Goal: Transaction & Acquisition: Purchase product/service

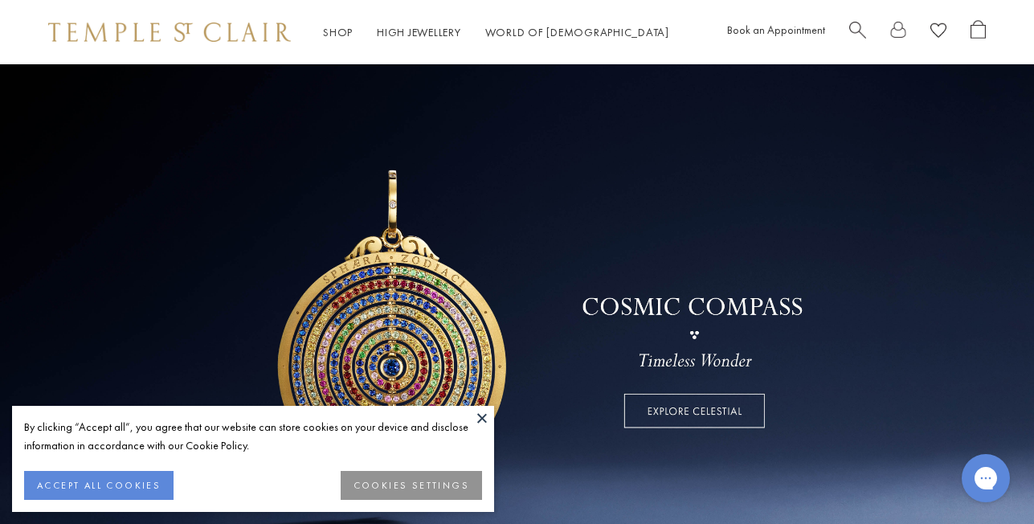
click at [132, 493] on button "ACCEPT ALL COOKIES" at bounding box center [98, 485] width 149 height 29
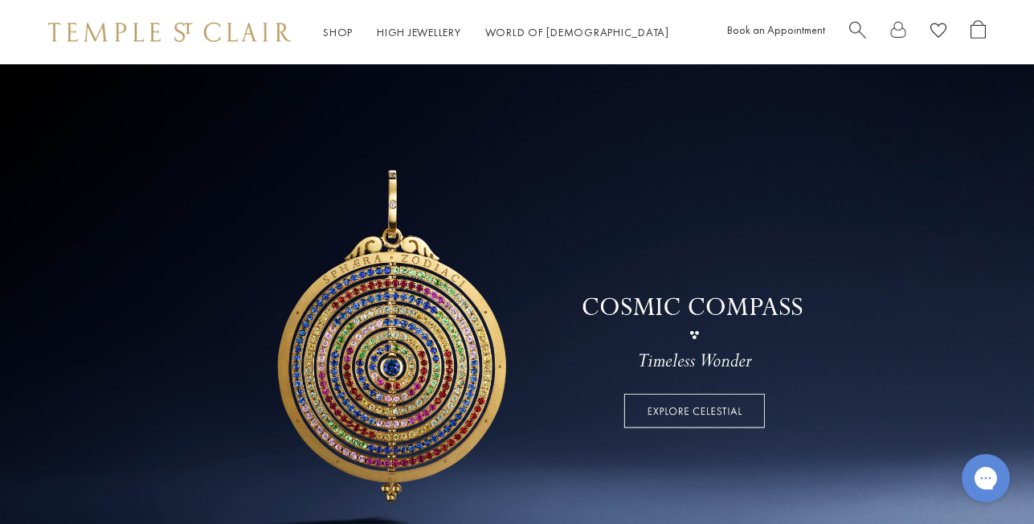
click at [846, 31] on div "Book an Appointment" at bounding box center [856, 32] width 259 height 25
click at [851, 31] on span "Search" at bounding box center [857, 28] width 17 height 17
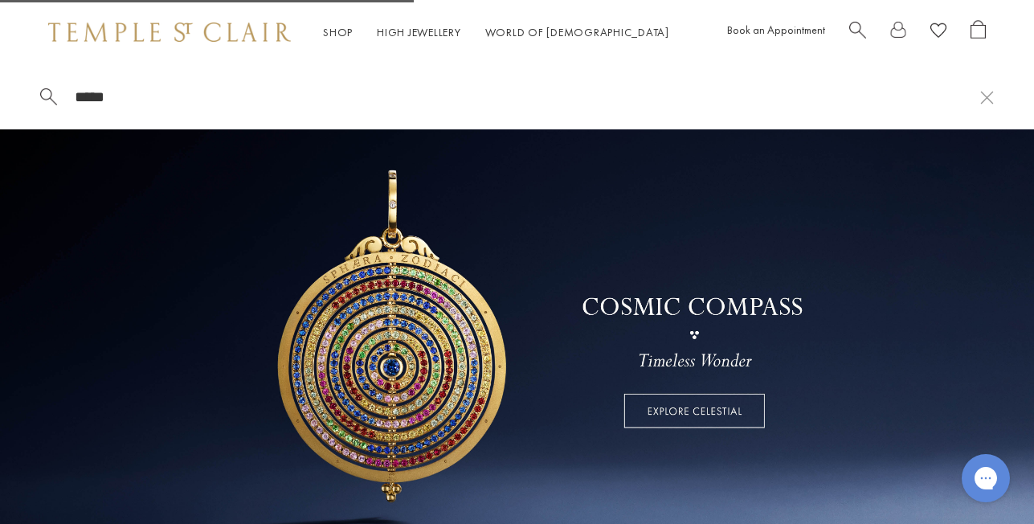
type input "*****"
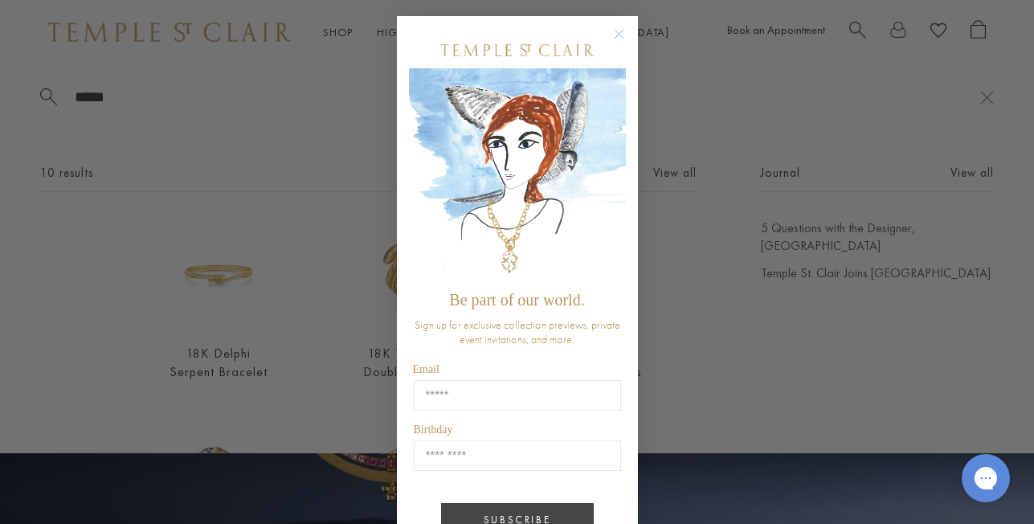
click at [562, 514] on button "SUBSCRIBE" at bounding box center [517, 519] width 153 height 33
click at [622, 34] on circle "Close dialog" at bounding box center [618, 34] width 19 height 19
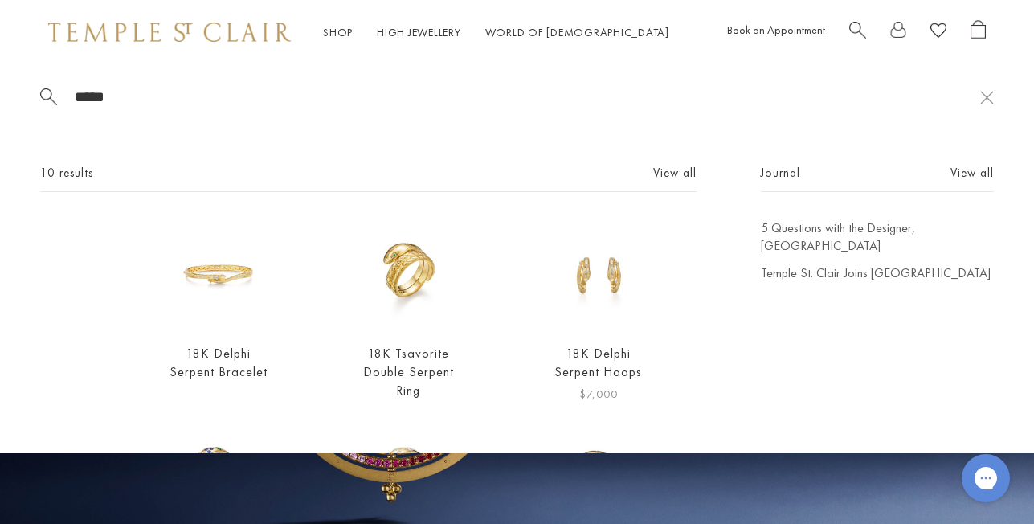
click at [614, 365] on link "18K Delphi Serpent Hoops" at bounding box center [598, 362] width 88 height 35
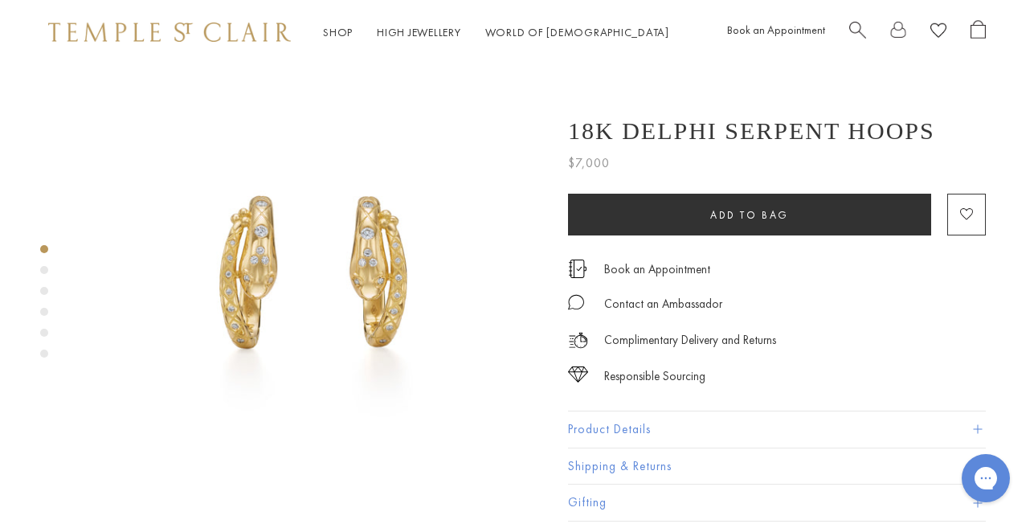
click at [773, 467] on button "Shipping & Returns" at bounding box center [777, 466] width 418 height 36
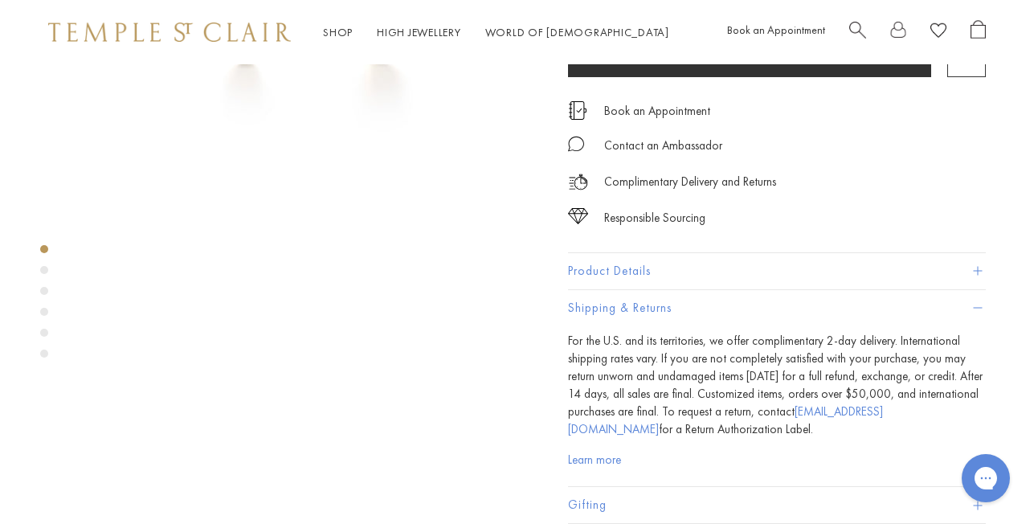
scroll to position [560, 0]
